Goal: Navigation & Orientation: Find specific page/section

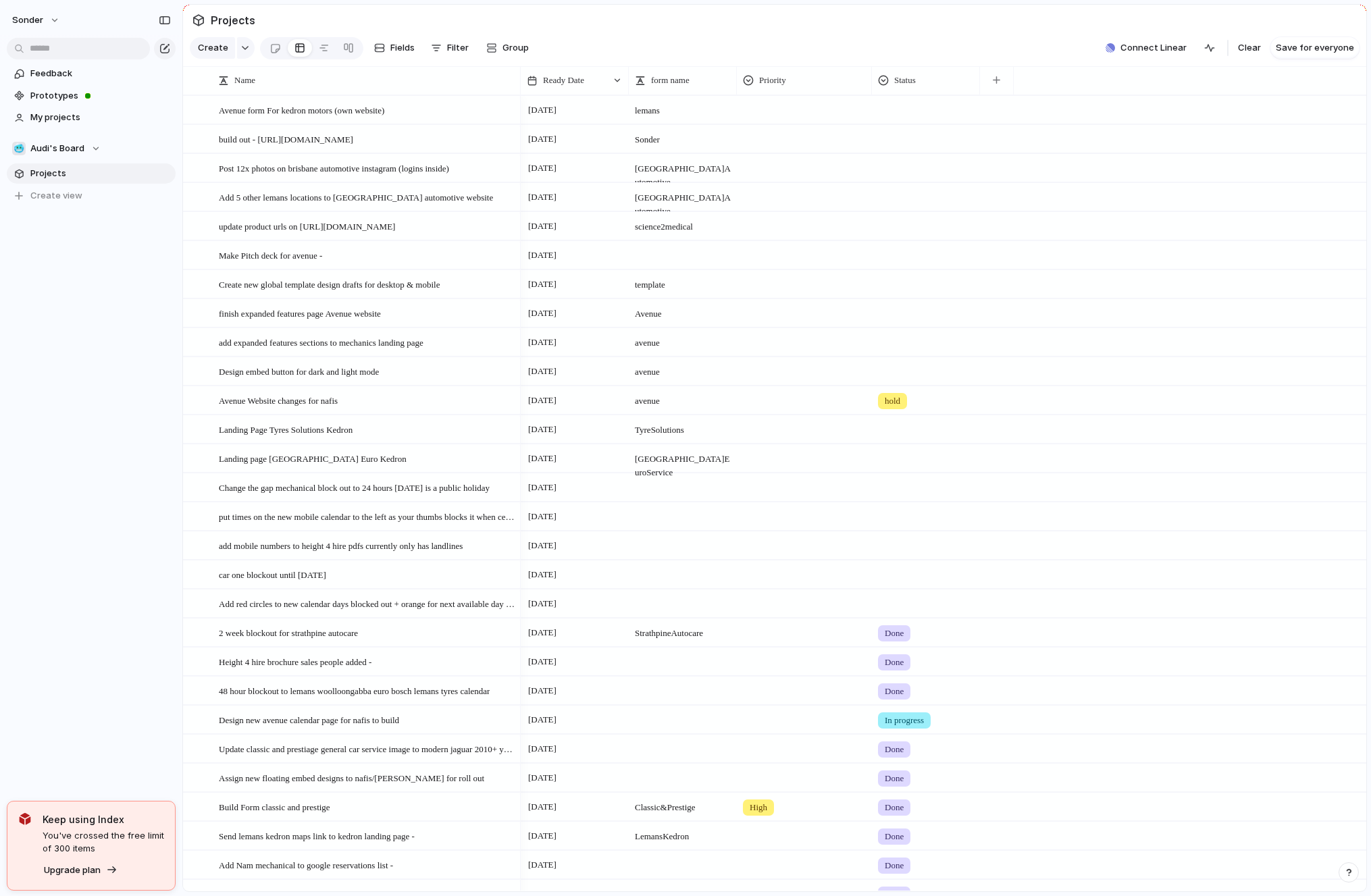
scroll to position [1, 0]
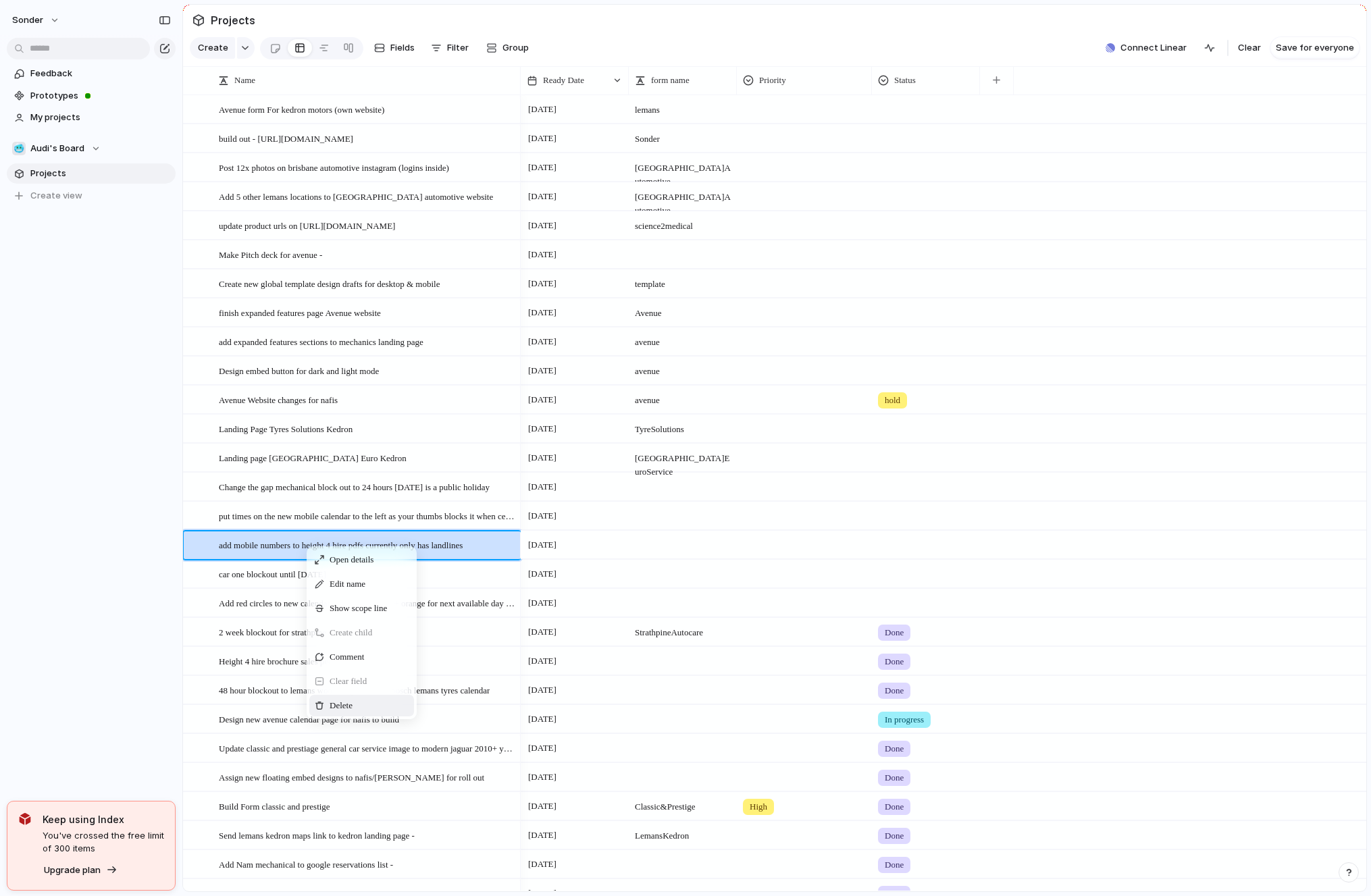
click at [344, 701] on span "Delete" at bounding box center [341, 706] width 23 height 14
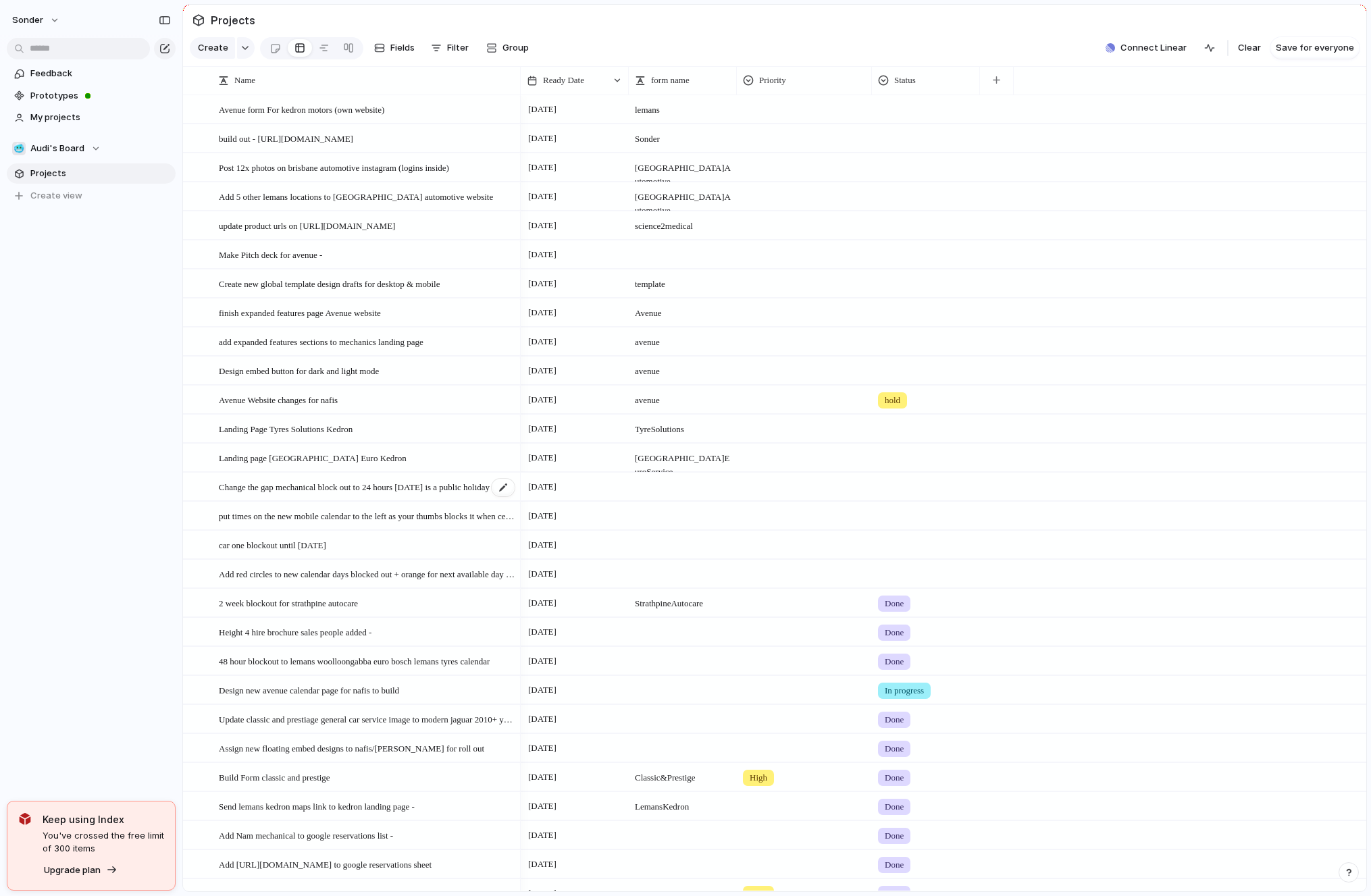
click at [345, 493] on span "Change the gap mechanical block out to 24 hours [DATE] is a public holiday" at bounding box center [354, 487] width 271 height 16
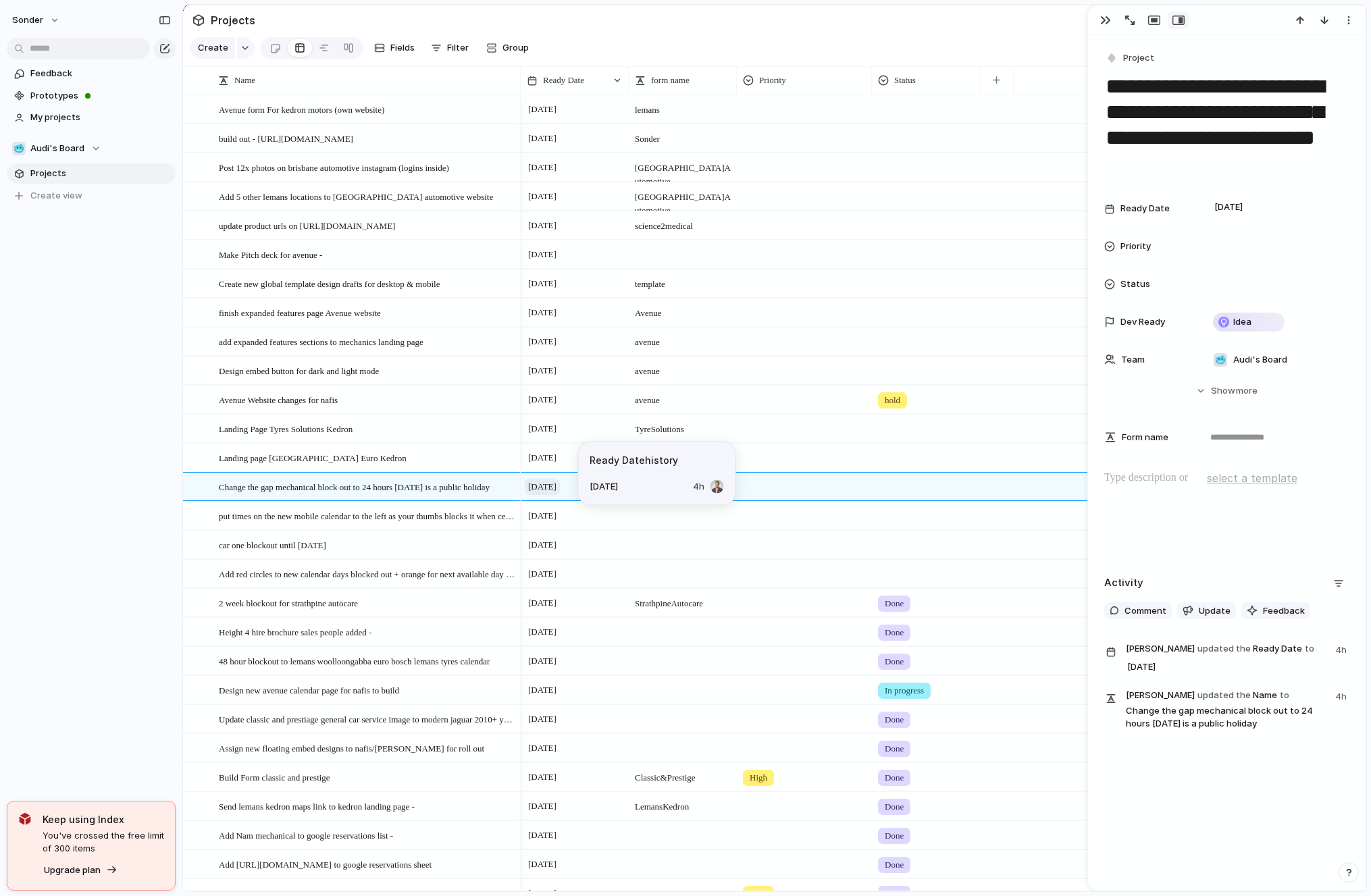
click at [559, 491] on span "[DATE]" at bounding box center [542, 487] width 35 height 16
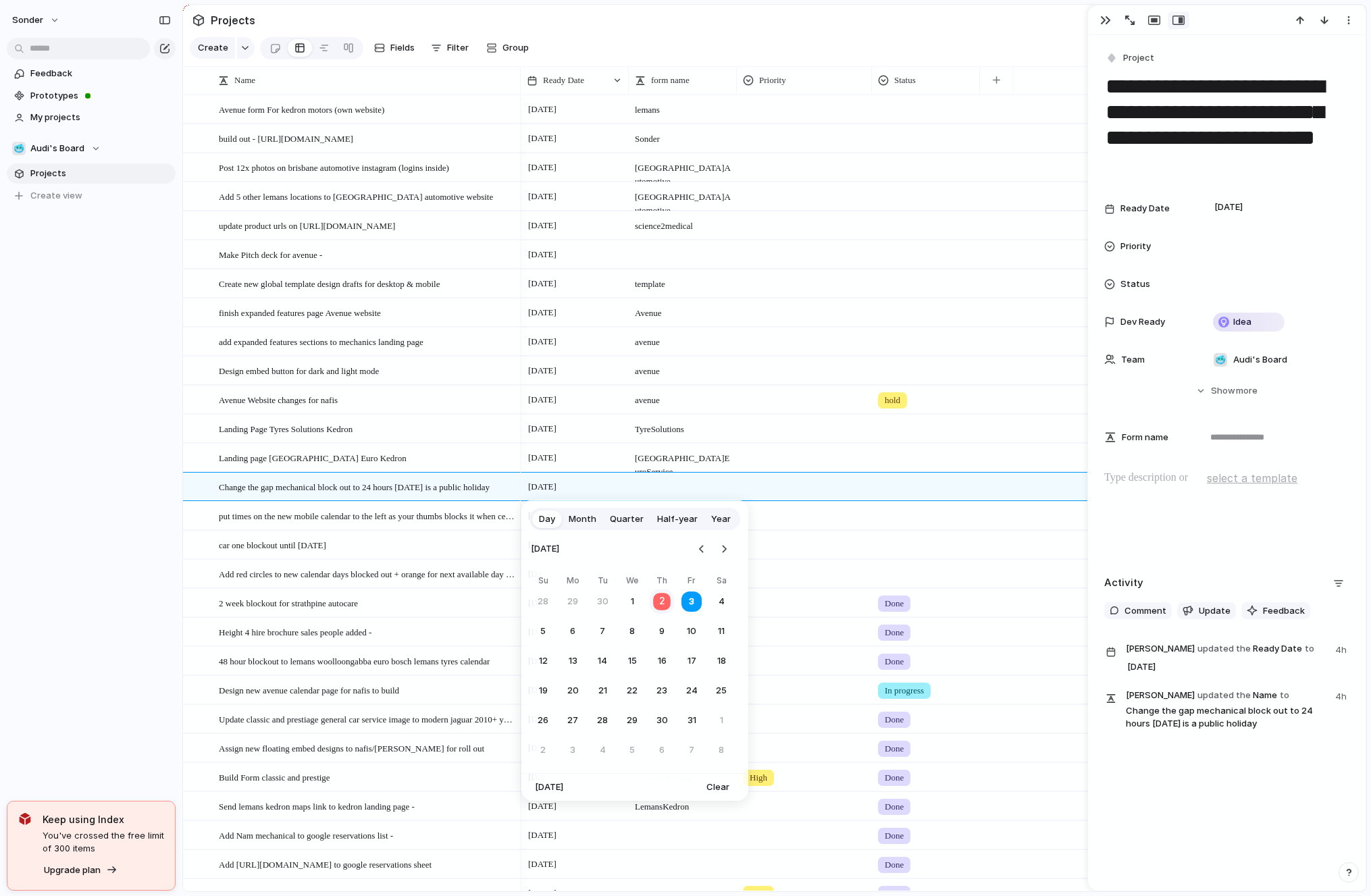
click at [661, 598] on button "2" at bounding box center [662, 602] width 27 height 27
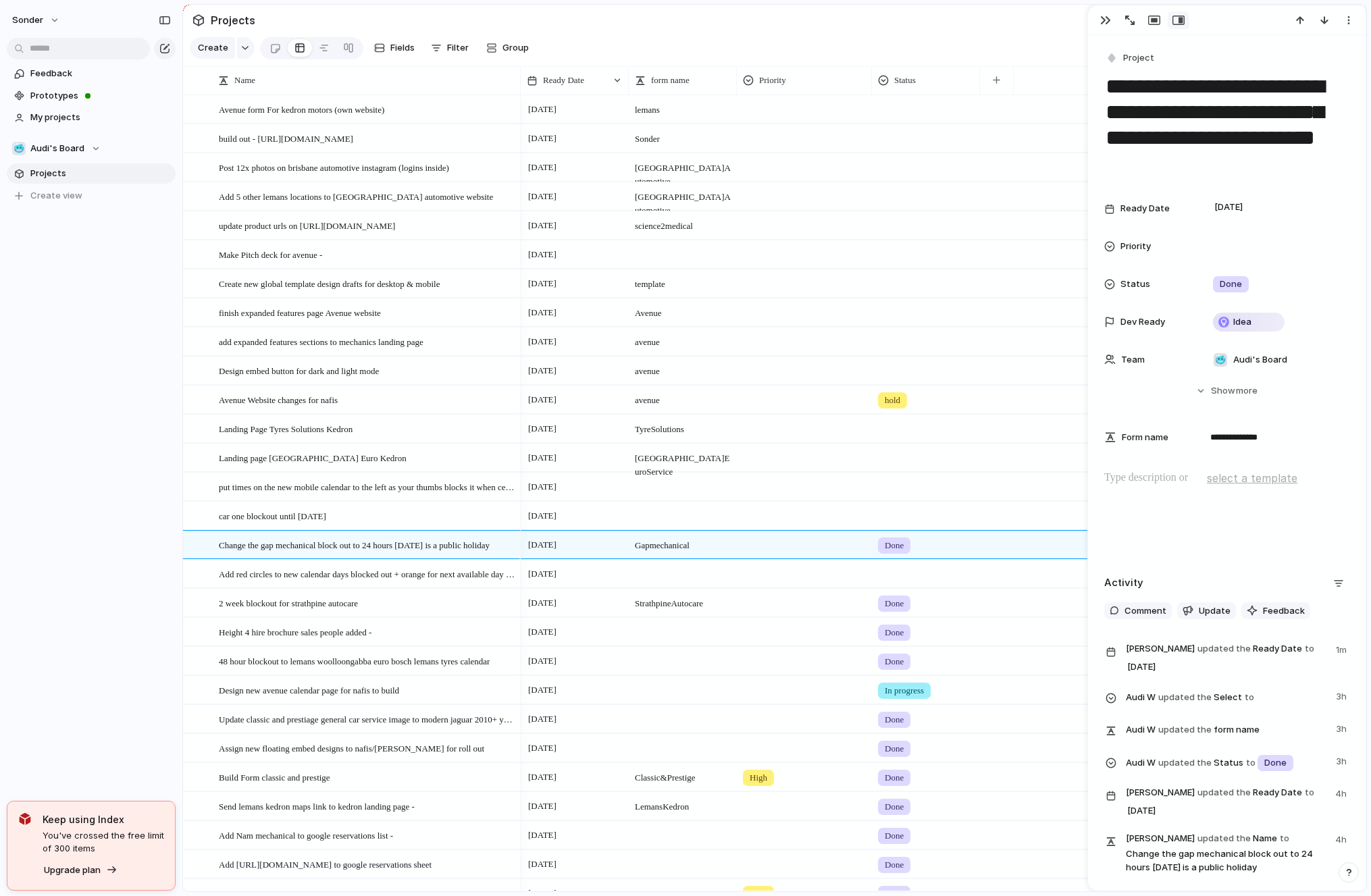
type textarea "**********"
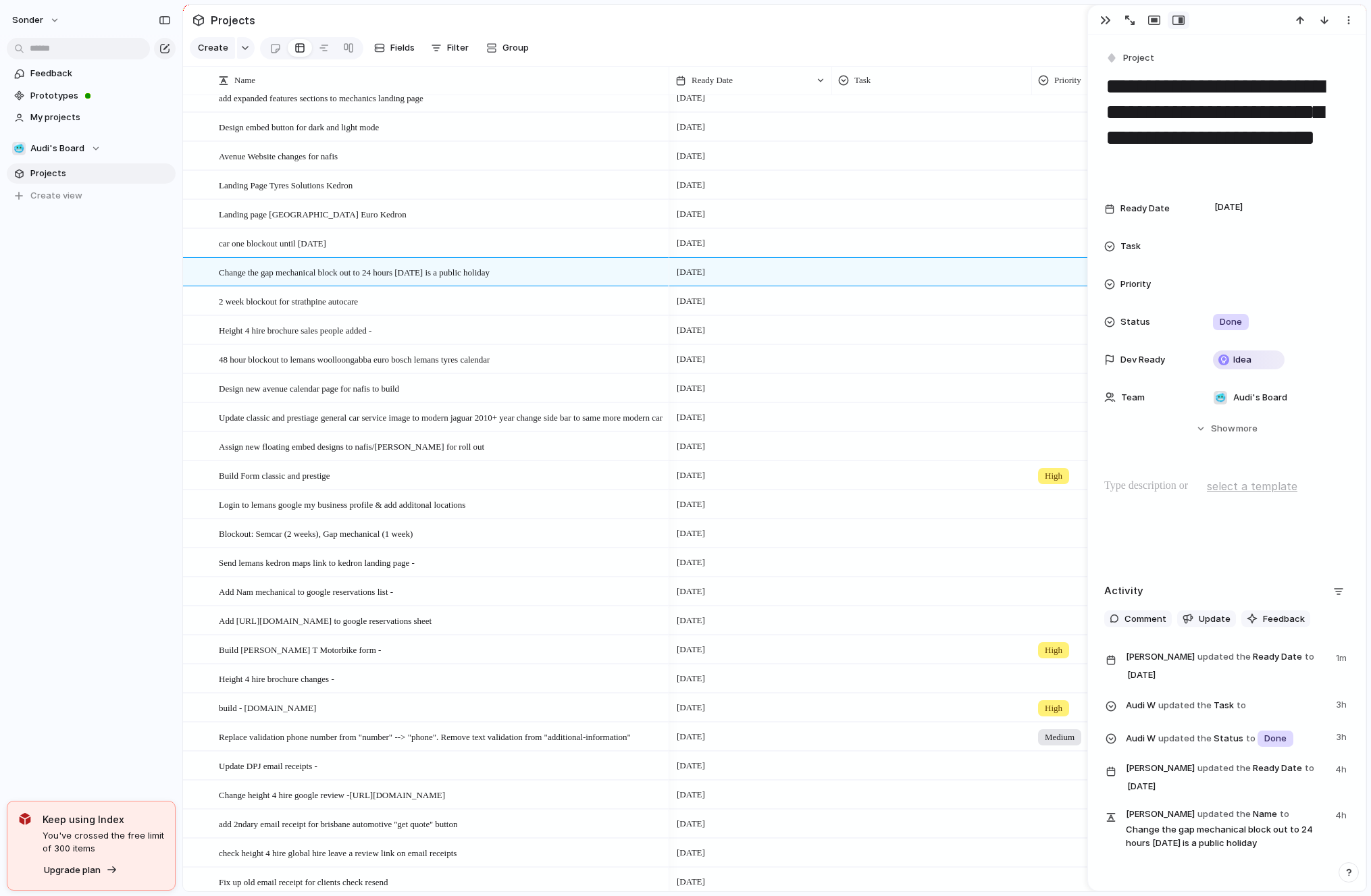
scroll to position [349, 0]
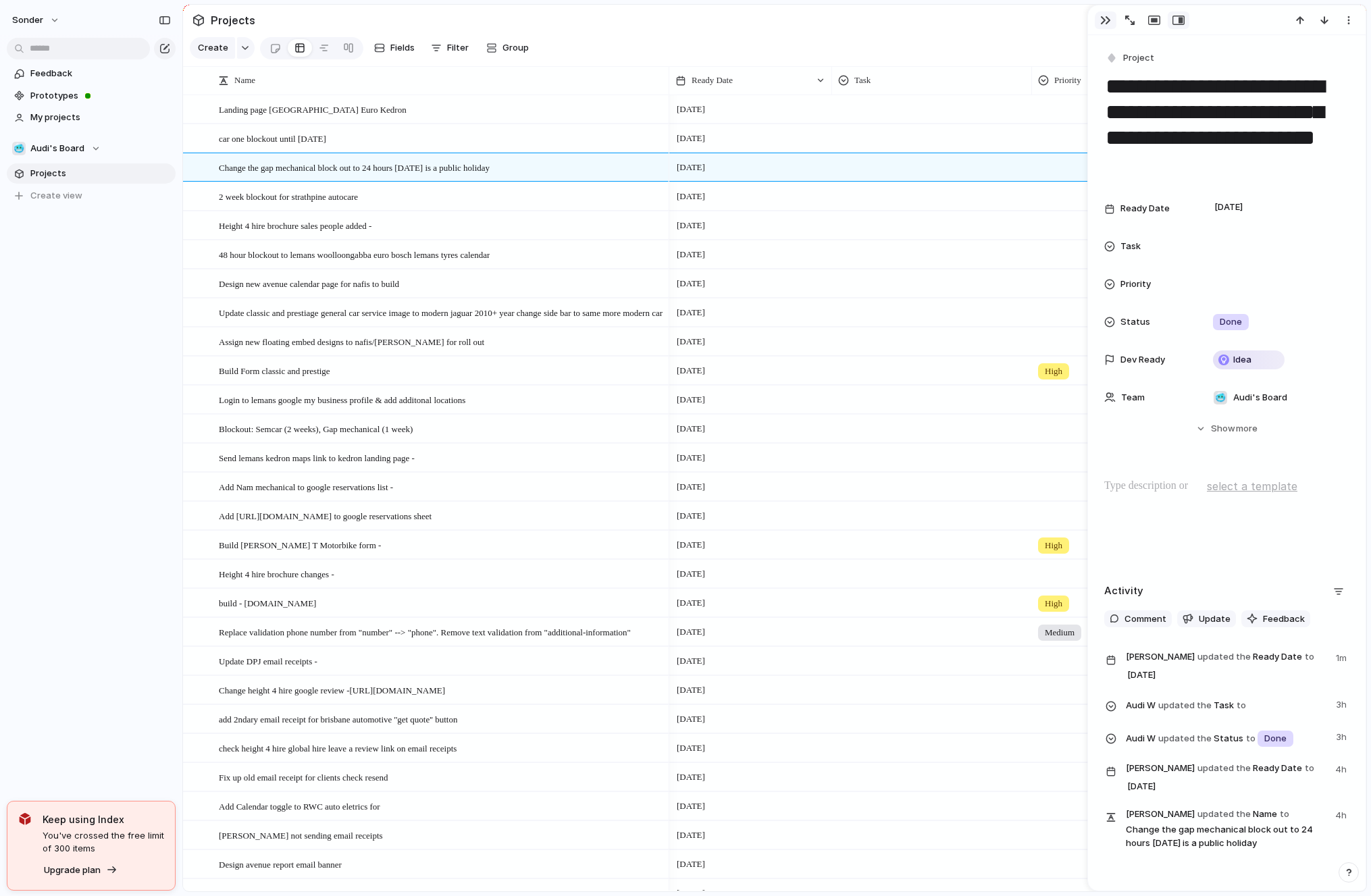
click at [1100, 20] on button "button" at bounding box center [1105, 20] width 22 height 17
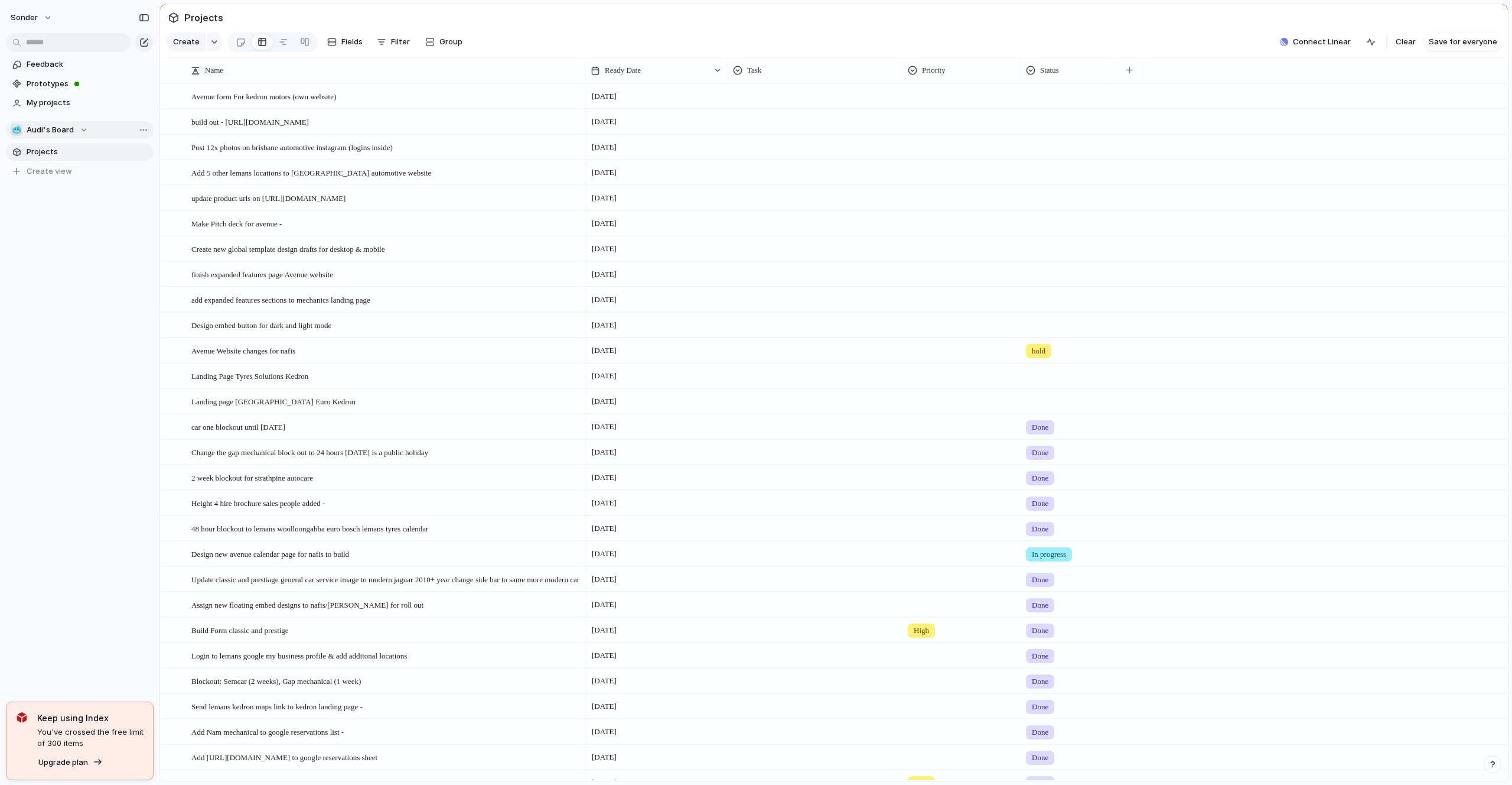
click at [57, 128] on span "Audi's Board" at bounding box center [50, 130] width 48 height 12
click at [60, 193] on span "Nafis's Board" at bounding box center [82, 193] width 91 height 12
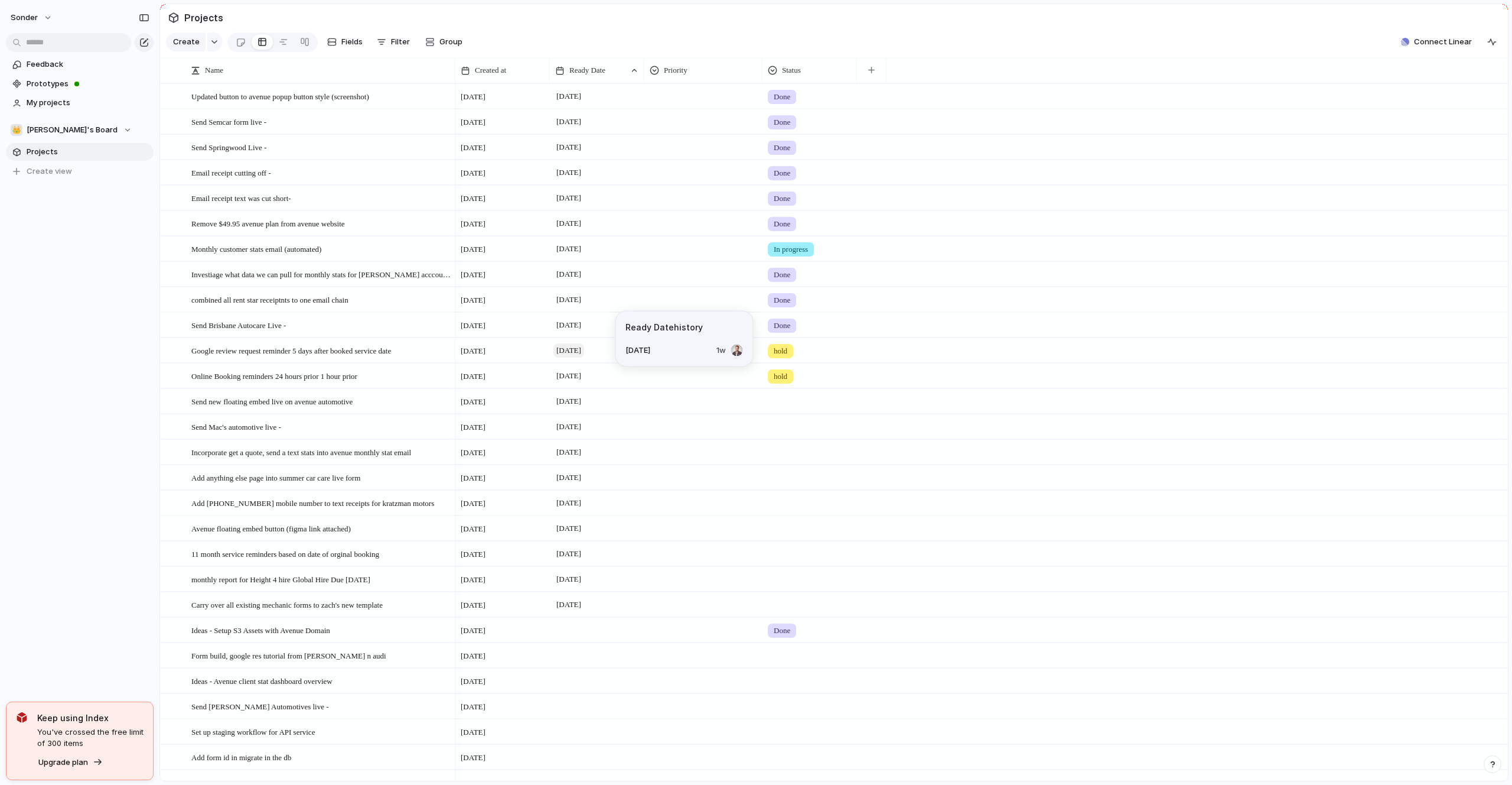
click at [585, 348] on span "[DATE]" at bounding box center [569, 350] width 31 height 14
click at [670, 575] on button "9" at bounding box center [674, 581] width 21 height 21
click at [572, 354] on span "[DATE]" at bounding box center [569, 350] width 31 height 14
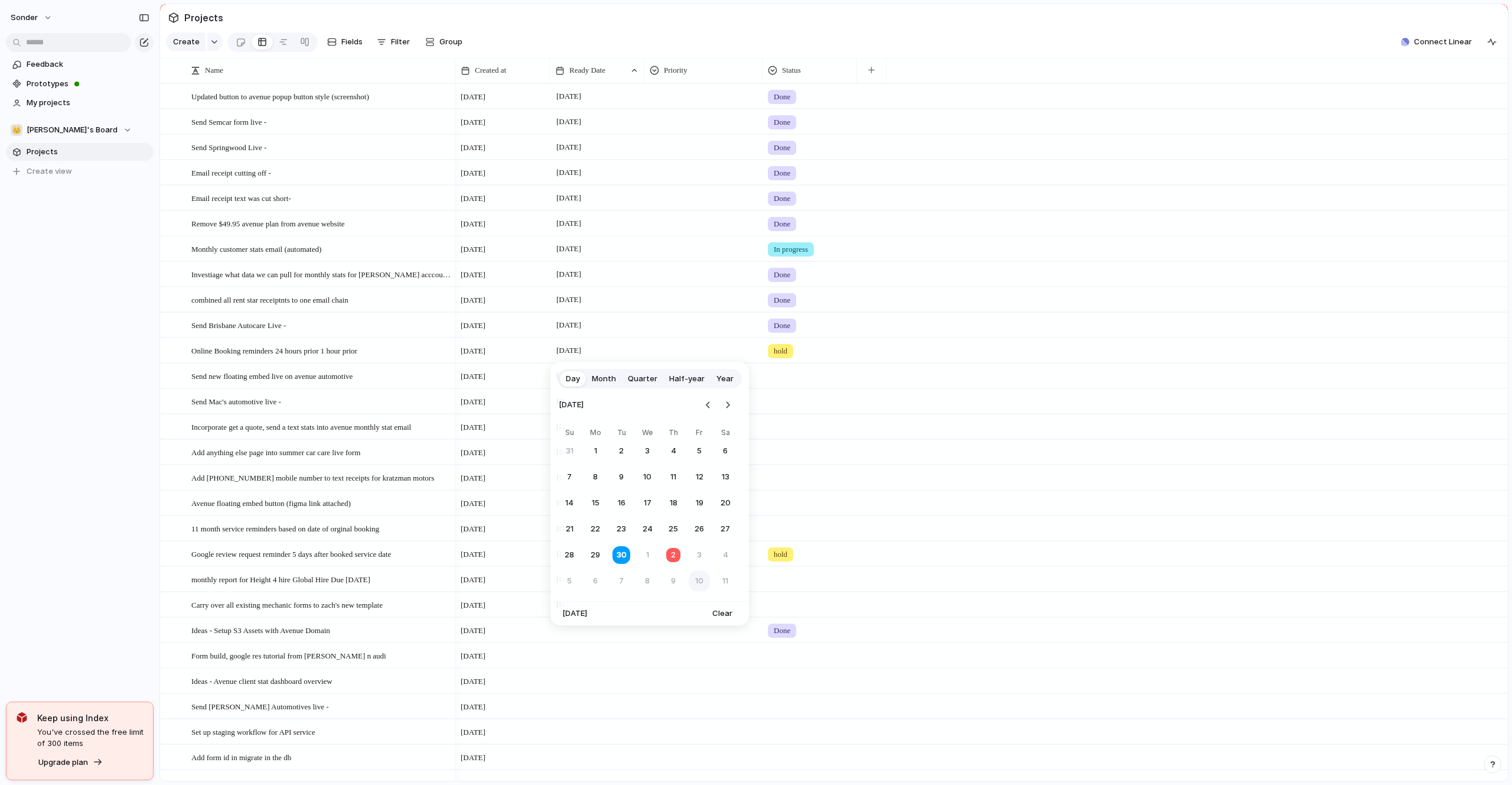
click at [693, 585] on button "10" at bounding box center [699, 581] width 21 height 21
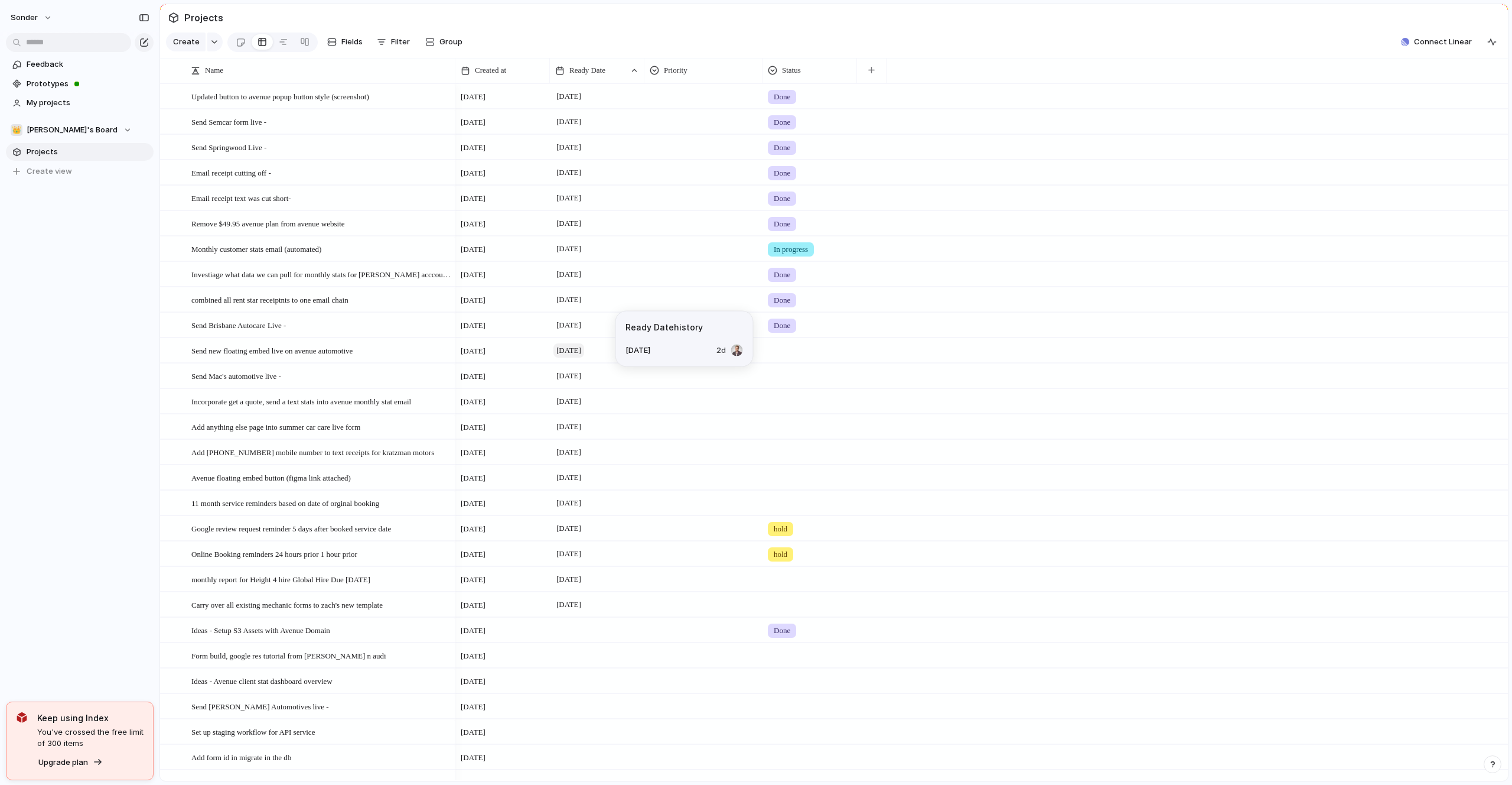
click at [578, 350] on span "[DATE]" at bounding box center [569, 350] width 31 height 14
click at [680, 555] on button "2" at bounding box center [674, 555] width 23 height 23
click at [559, 379] on span "[DATE]" at bounding box center [569, 376] width 31 height 14
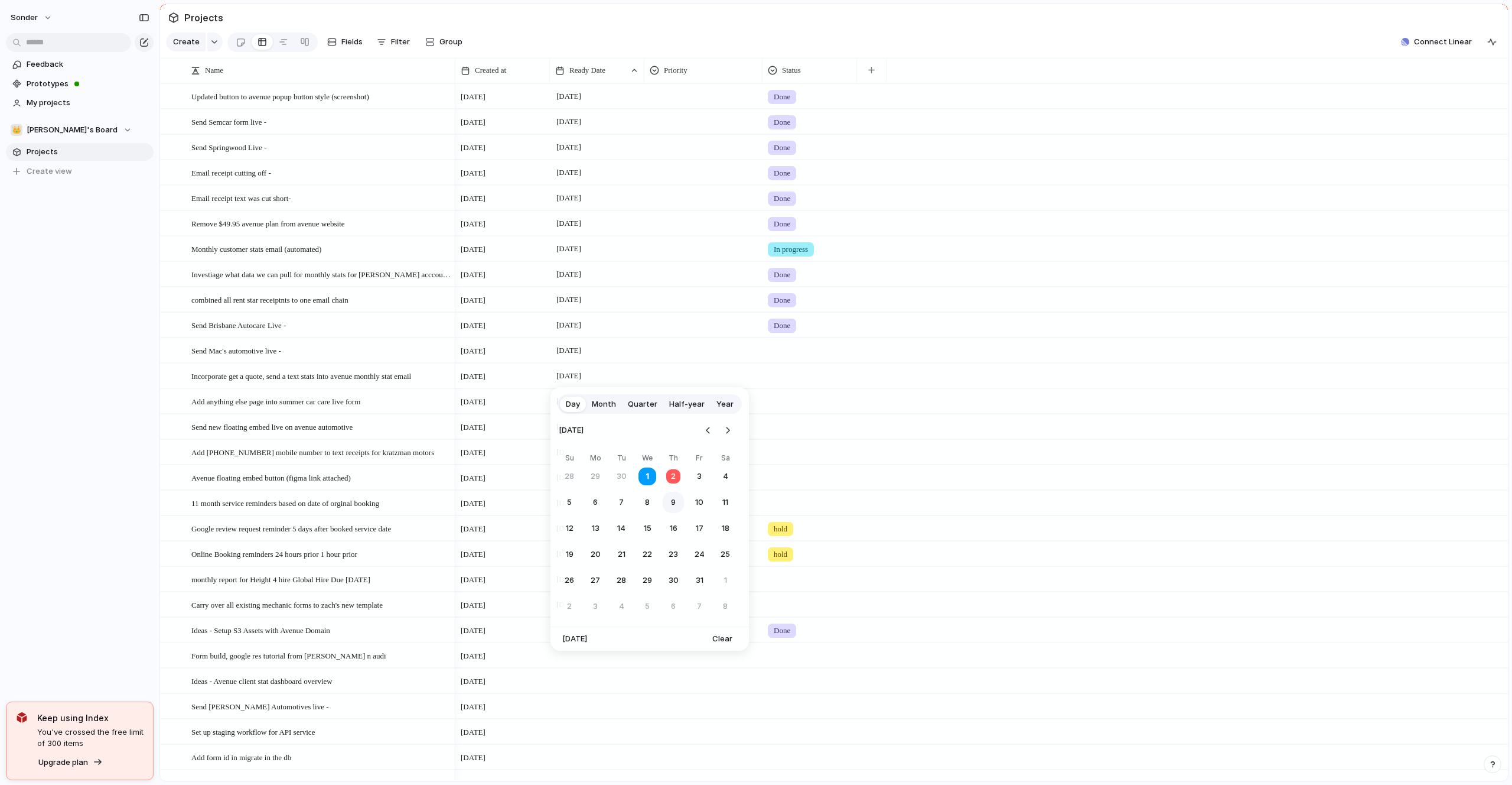
click at [666, 508] on button "9" at bounding box center [674, 502] width 21 height 21
